Goal: Navigation & Orientation: Find specific page/section

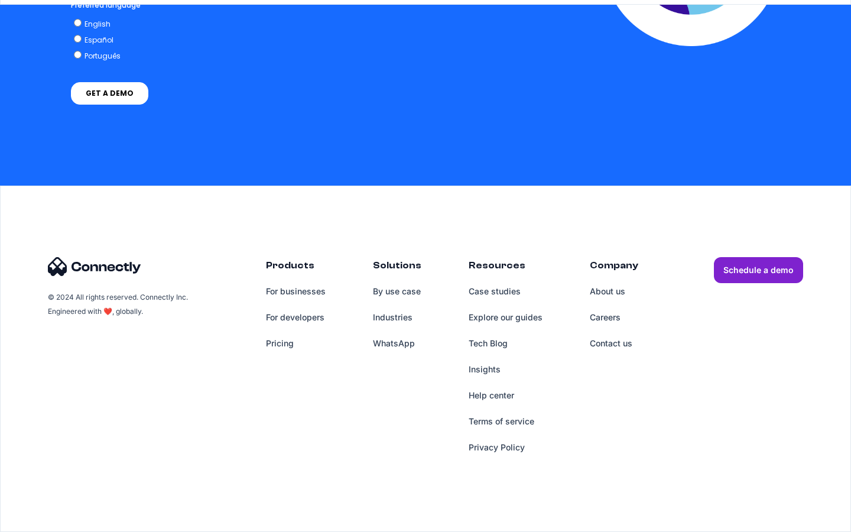
scroll to position [3436, 0]
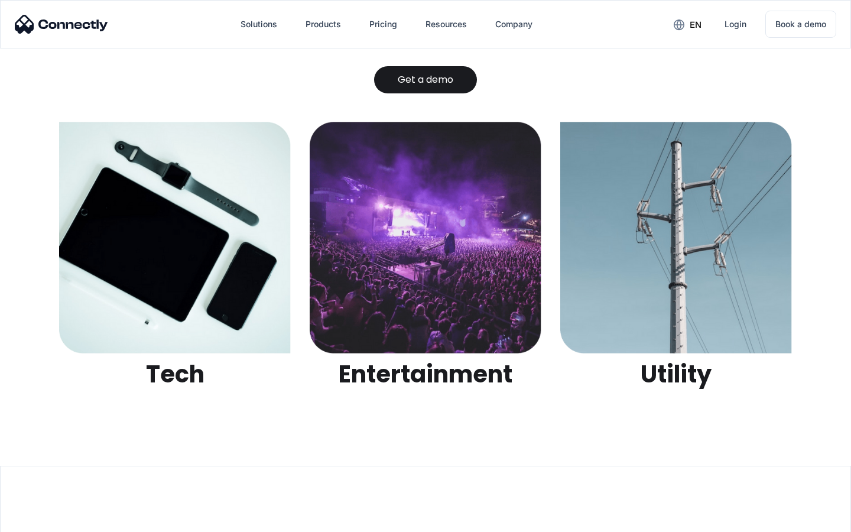
scroll to position [3729, 0]
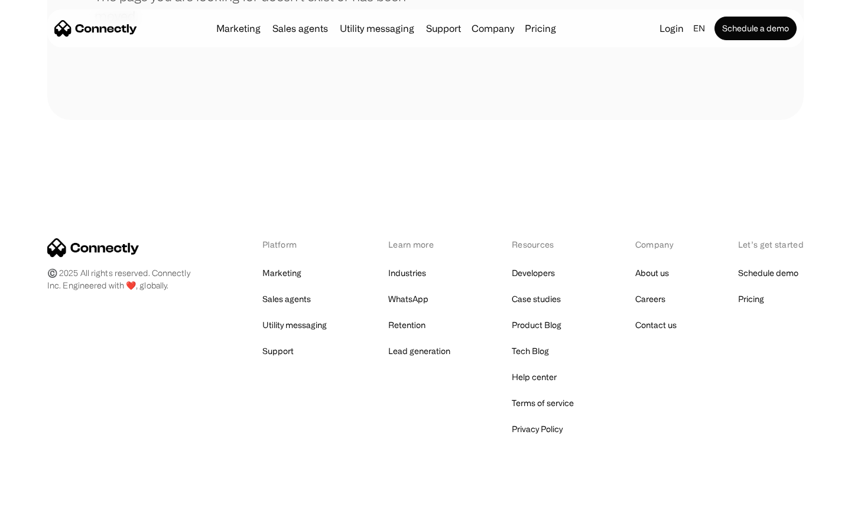
scroll to position [216, 0]
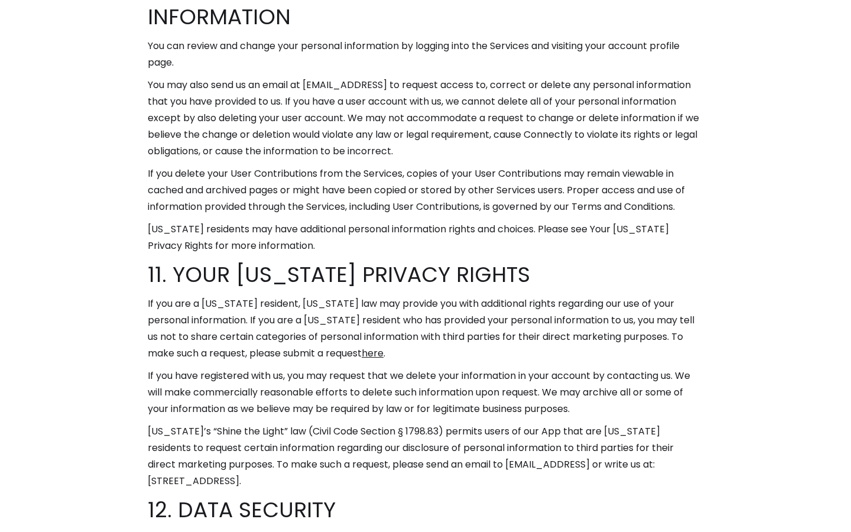
scroll to position [7276, 0]
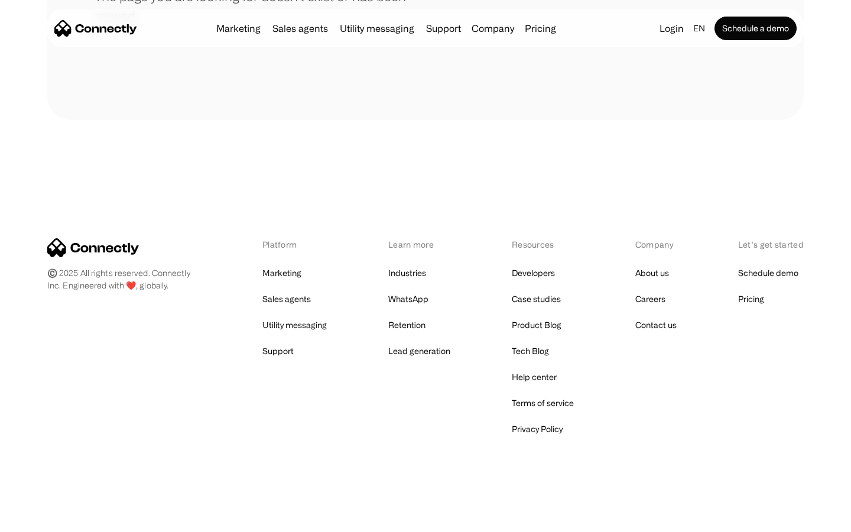
scroll to position [216, 0]
